Goal: Information Seeking & Learning: Check status

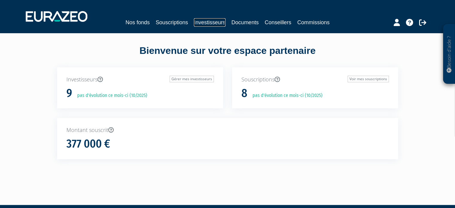
click at [201, 20] on link "Investisseurs" at bounding box center [209, 22] width 31 height 8
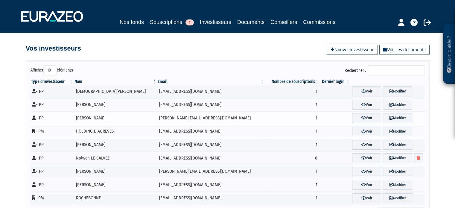
click at [105, 120] on td "[PERSON_NAME]" at bounding box center [115, 117] width 83 height 13
click at [352, 116] on link "Voir" at bounding box center [366, 118] width 29 height 10
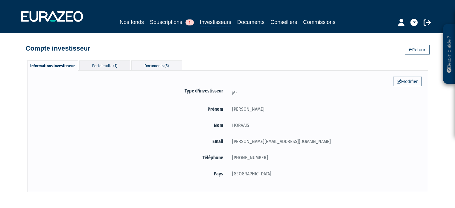
click at [113, 64] on div "Portefeuille (1)" at bounding box center [104, 65] width 51 height 10
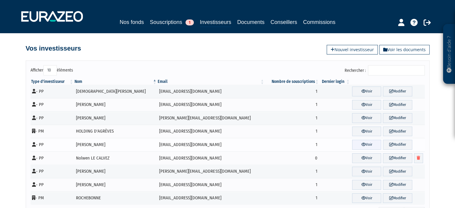
click at [355, 147] on link "Voir" at bounding box center [366, 145] width 29 height 10
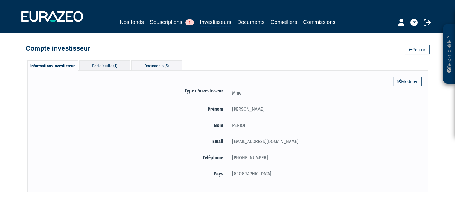
click at [105, 66] on div "Portefeuille (1)" at bounding box center [104, 65] width 51 height 10
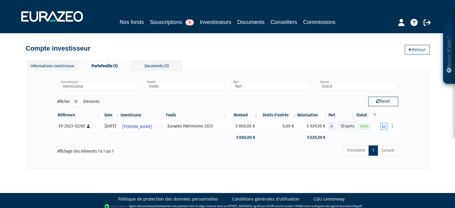
click at [386, 127] on icon "button" at bounding box center [384, 127] width 4 height 4
